Goal: Task Accomplishment & Management: Use online tool/utility

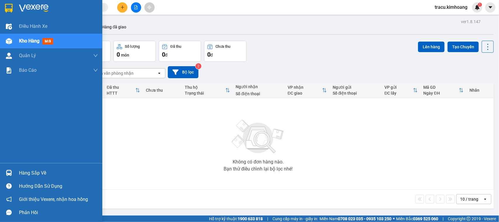
drag, startPoint x: 16, startPoint y: 175, endPoint x: 24, endPoint y: 170, distance: 8.4
click at [24, 170] on div "Hàng sắp về" at bounding box center [58, 172] width 79 height 9
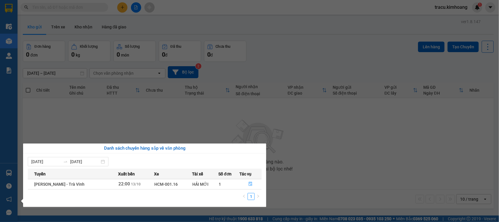
click at [183, 119] on section "Kết quả tìm kiếm ( 0 ) Bộ lọc No Data tracu.kimhoang 1 Điều hành xe Kho hàng mớ…" at bounding box center [249, 111] width 499 height 222
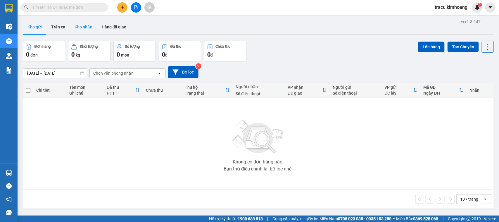
click at [80, 24] on button "Kho nhận" at bounding box center [83, 27] width 27 height 14
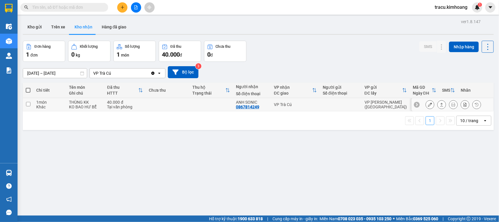
click at [27, 103] on input "checkbox" at bounding box center [28, 104] width 4 height 4
checkbox input "true"
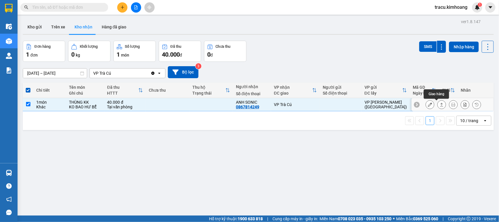
click at [440, 106] on icon at bounding box center [442, 104] width 4 height 4
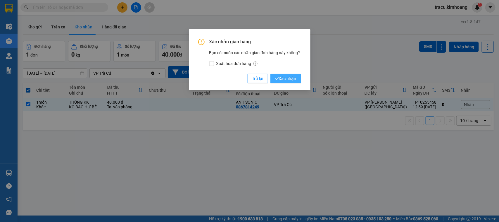
click at [291, 78] on span "Xác nhận" at bounding box center [285, 78] width 21 height 6
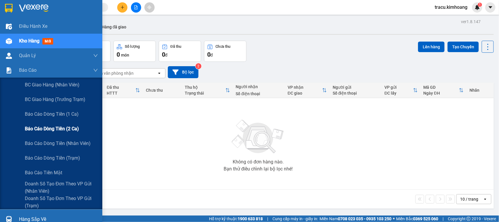
click at [46, 129] on span "Báo cáo dòng tiền (2 ca)" at bounding box center [52, 128] width 54 height 7
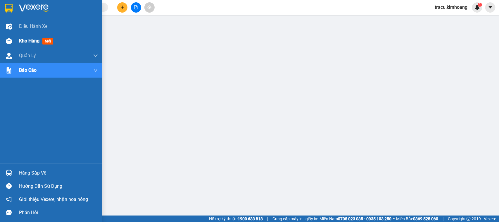
click at [37, 45] on div "Kho hàng mới" at bounding box center [58, 41] width 79 height 15
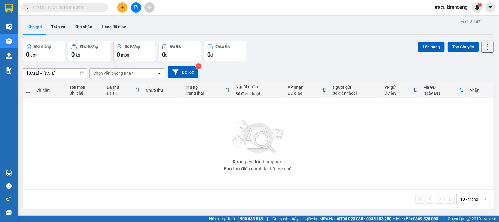
click at [28, 72] on input "[DATE] – [DATE]" at bounding box center [55, 72] width 64 height 9
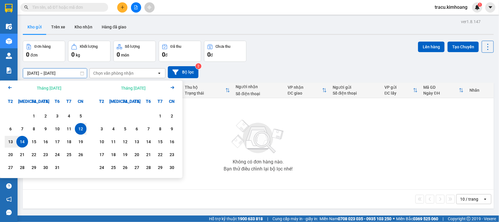
click at [24, 140] on div "14" at bounding box center [22, 141] width 8 height 7
click at [22, 140] on div "14" at bounding box center [22, 141] width 8 height 7
type input "[DATE] – [DATE]"
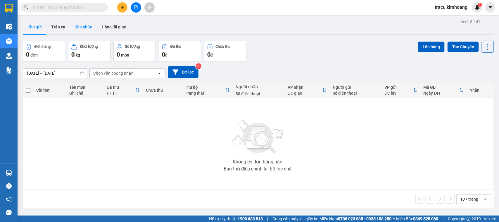
click at [88, 28] on button "Kho nhận" at bounding box center [83, 27] width 27 height 14
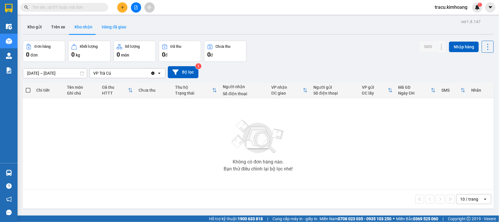
click at [112, 28] on button "Hàng đã giao" at bounding box center [114, 27] width 34 height 14
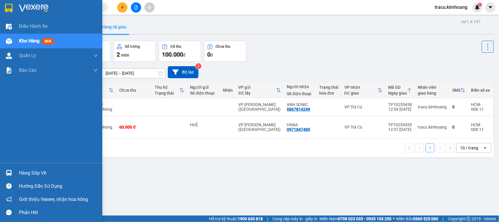
click at [35, 178] on div "Hàng sắp về" at bounding box center [51, 172] width 102 height 13
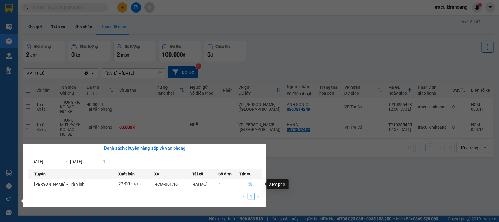
click at [249, 183] on icon "file-done" at bounding box center [251, 184] width 4 height 4
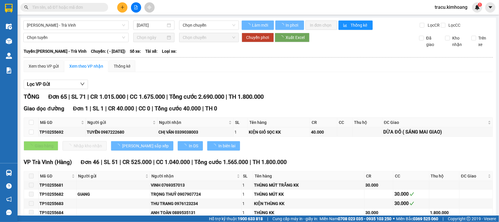
type input "[DATE]"
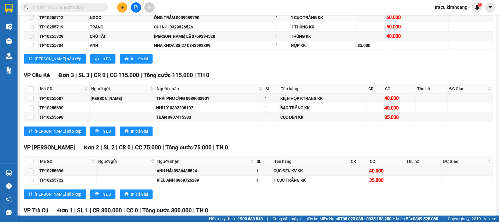
scroll to position [940, 0]
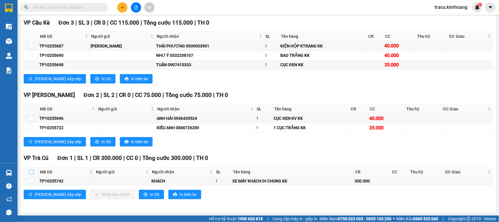
click at [31, 172] on input "checkbox" at bounding box center [31, 171] width 5 height 5
checkbox input "true"
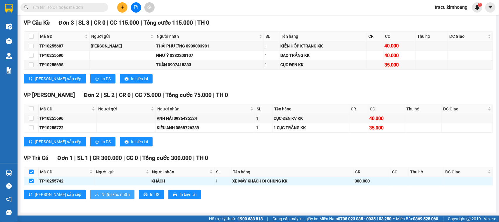
click at [101, 192] on span "Nhập kho nhận" at bounding box center [115, 194] width 28 height 6
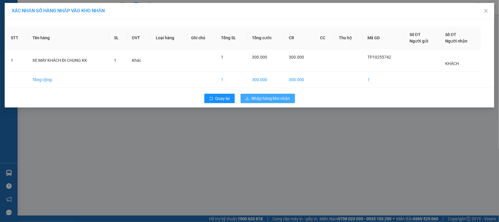
click at [273, 97] on span "Nhập hàng kho nhận" at bounding box center [271, 98] width 39 height 6
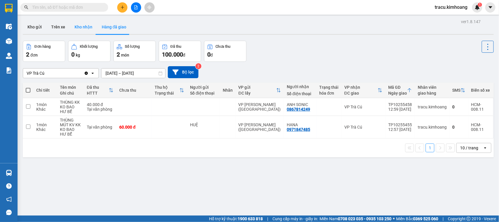
click at [79, 24] on button "Kho nhận" at bounding box center [83, 27] width 27 height 14
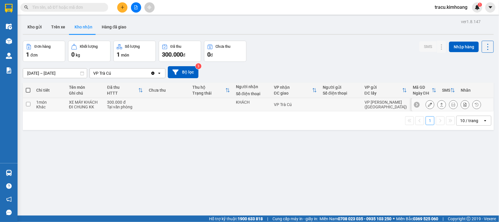
click at [28, 106] on input "checkbox" at bounding box center [28, 104] width 4 height 4
checkbox input "true"
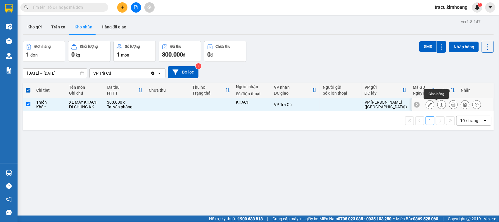
click at [438, 107] on button at bounding box center [442, 104] width 8 height 10
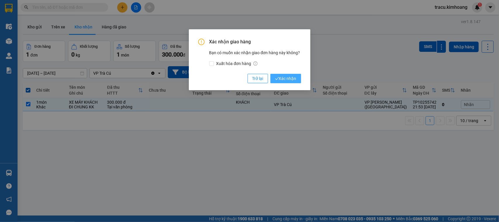
click at [282, 78] on span "Xác nhận" at bounding box center [285, 78] width 21 height 6
